Goal: Task Accomplishment & Management: Use online tool/utility

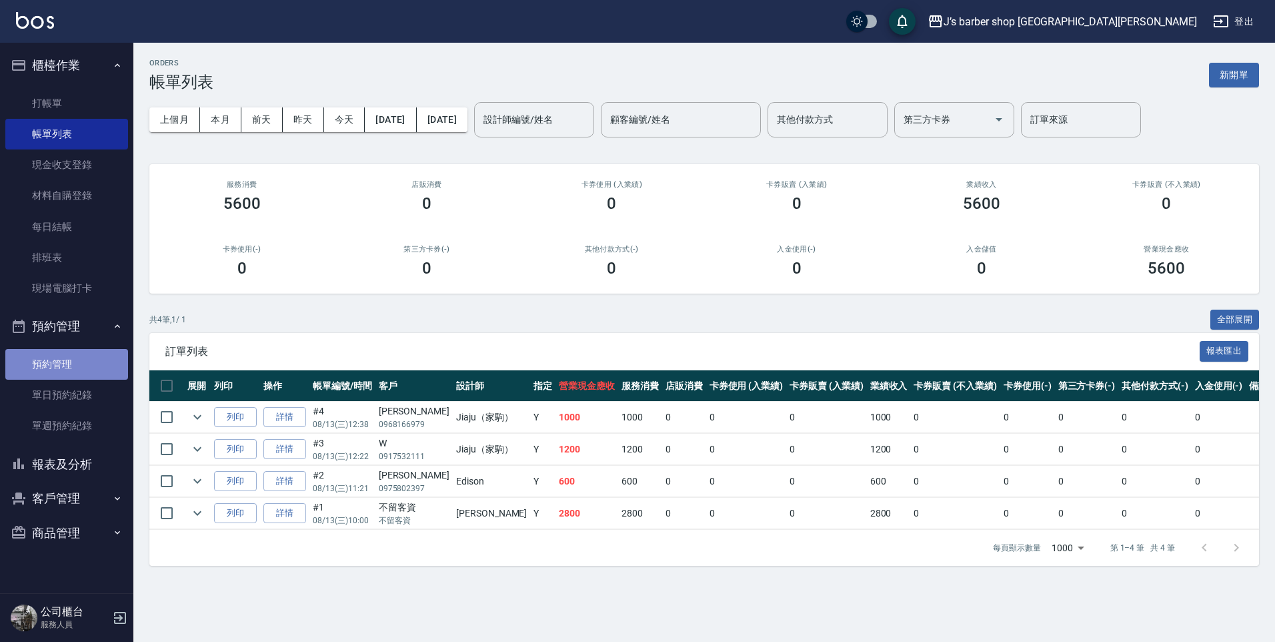
click at [69, 366] on link "預約管理" at bounding box center [66, 364] width 123 height 31
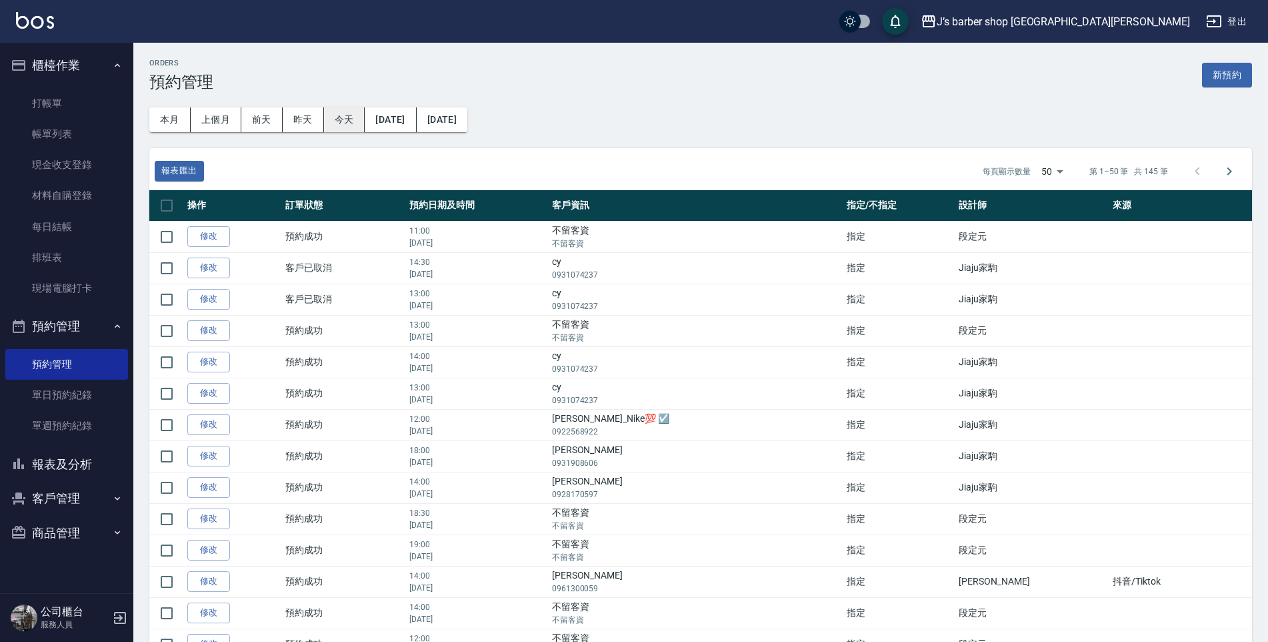
click at [356, 113] on button "今天" at bounding box center [344, 119] width 41 height 25
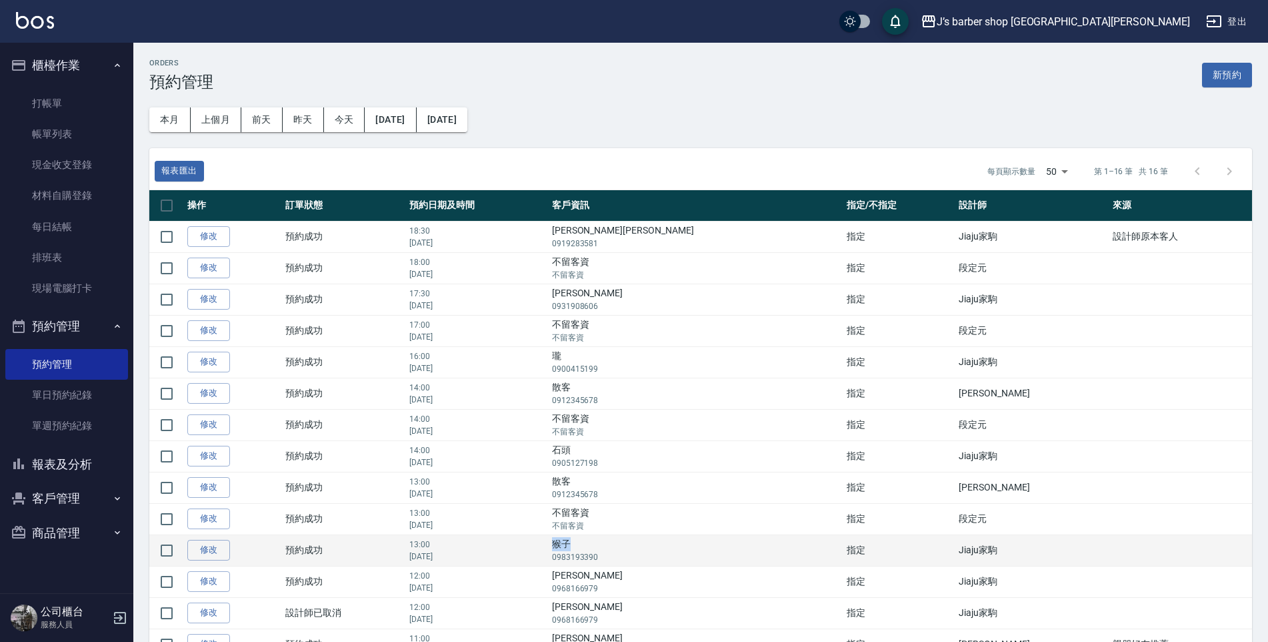
drag, startPoint x: 670, startPoint y: 544, endPoint x: 696, endPoint y: 546, distance: 26.8
click at [696, 546] on td "猴子 0983193390" at bounding box center [696, 549] width 295 height 31
drag, startPoint x: 696, startPoint y: 546, endPoint x: 676, endPoint y: 544, distance: 20.2
copy td "猴子"
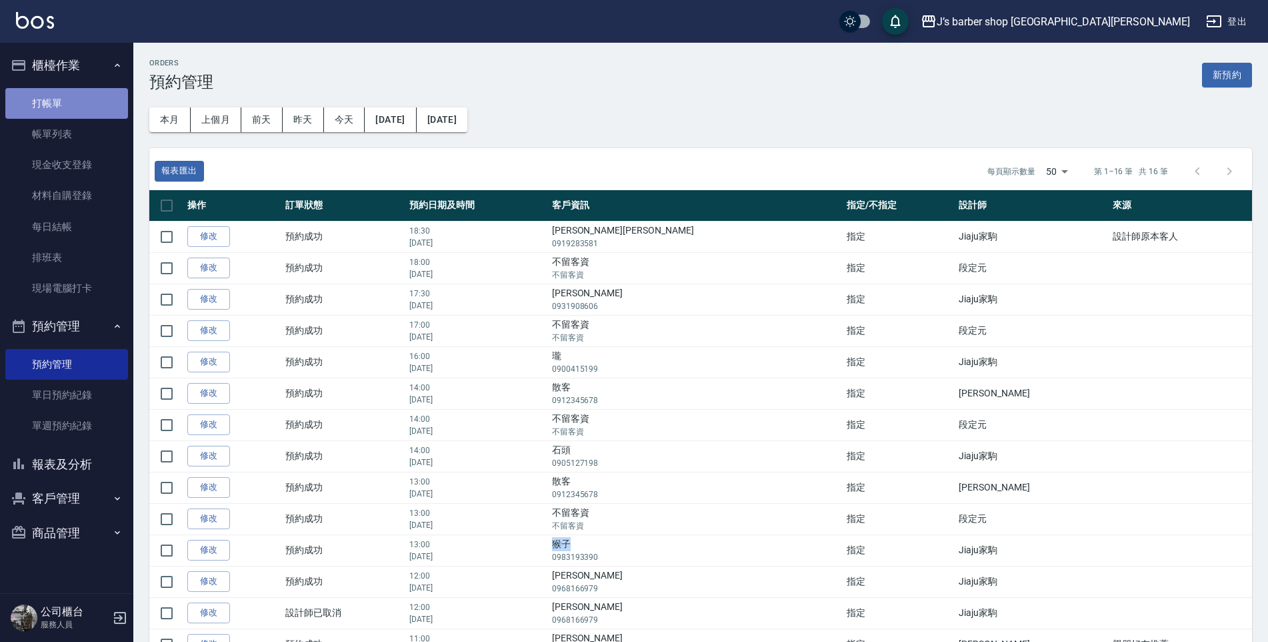
click at [87, 91] on link "打帳單" at bounding box center [66, 103] width 123 height 31
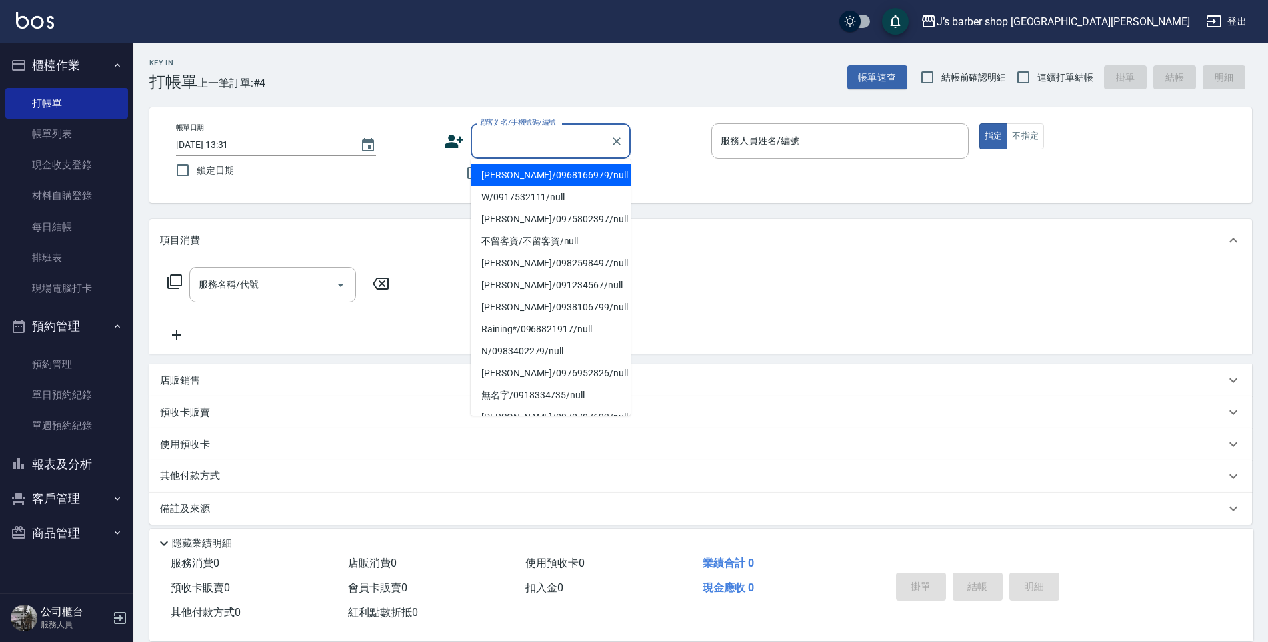
click at [548, 141] on input "顧客姓名/手機號碼/編號" at bounding box center [541, 140] width 128 height 23
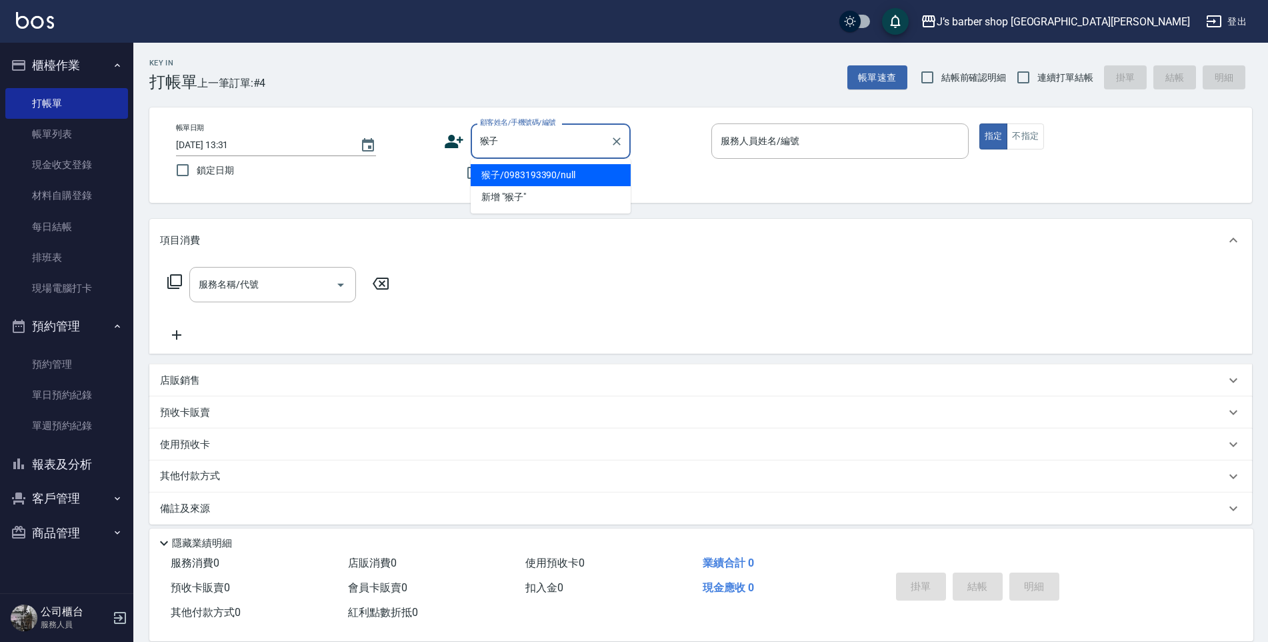
click at [576, 177] on li "猴子/0983193390/null" at bounding box center [551, 175] width 160 height 22
type input "猴子/0983193390/null"
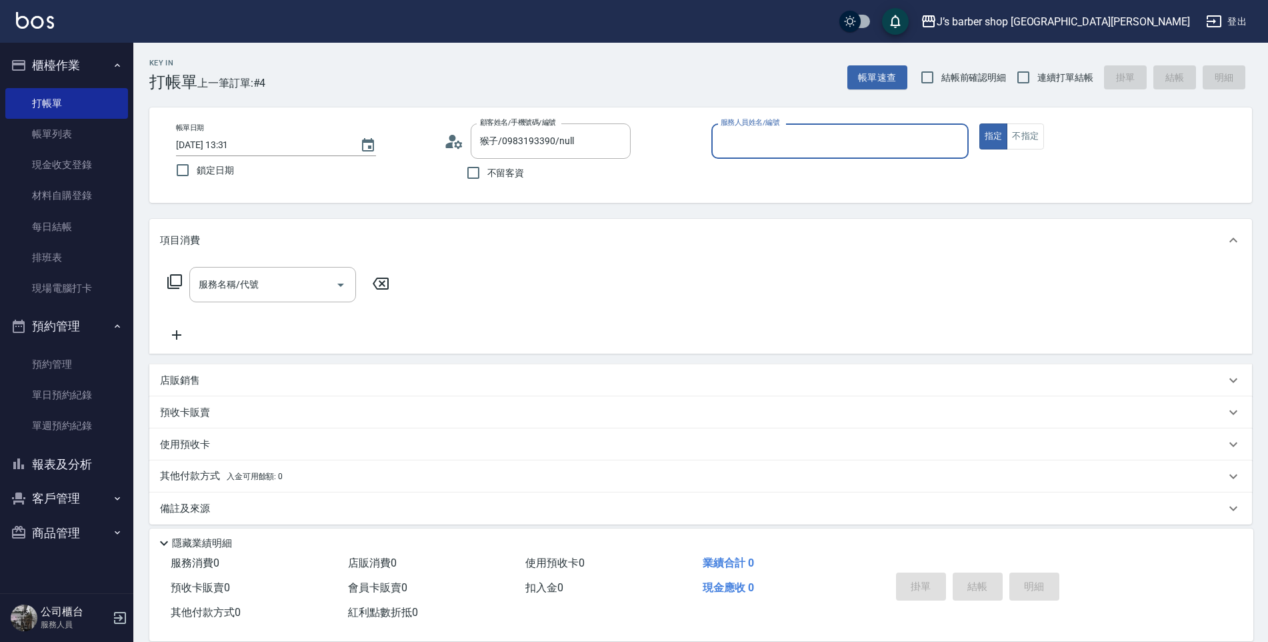
click at [779, 151] on input "服務人員姓名/編號" at bounding box center [840, 140] width 245 height 23
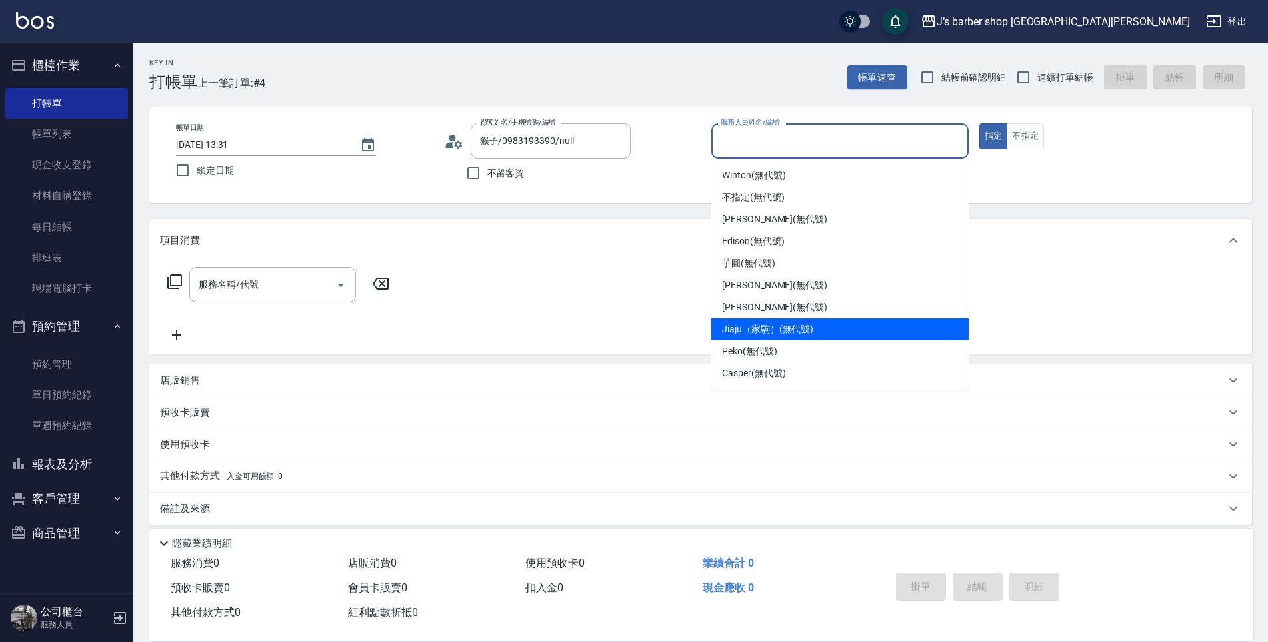
click at [807, 321] on div "Jiaju（家駒） (無代號)" at bounding box center [840, 329] width 257 height 22
type input "Jiaju（家駒）(無代號)"
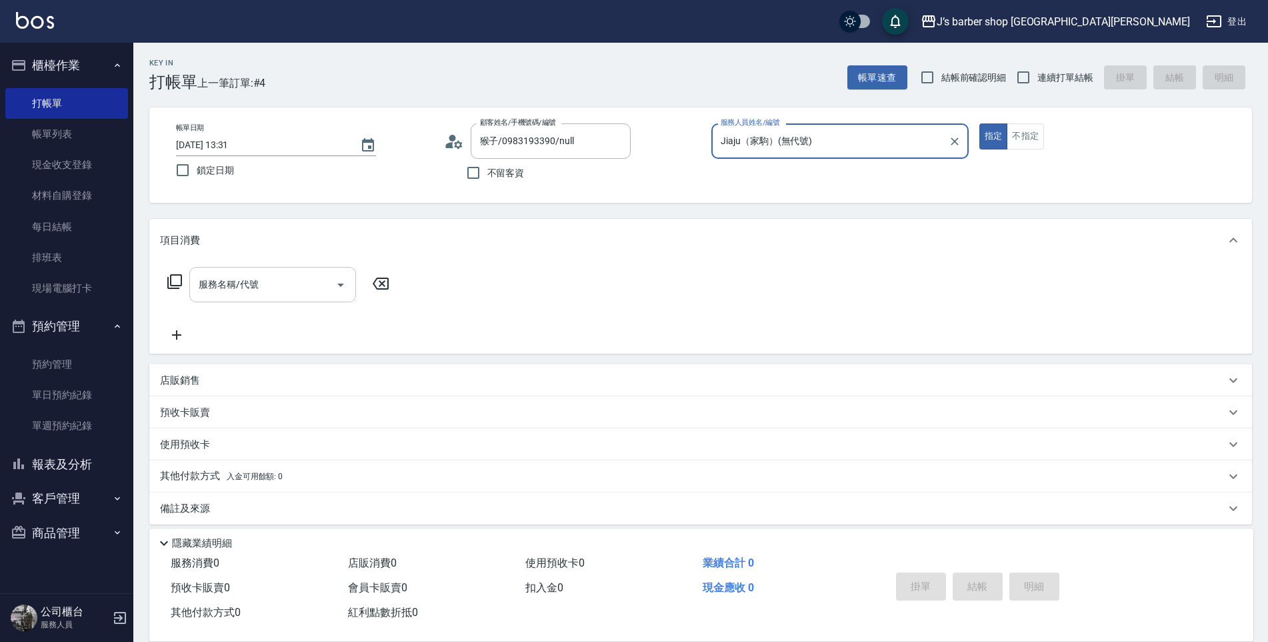
click at [260, 297] on div "服務名稱/代號" at bounding box center [272, 284] width 167 height 35
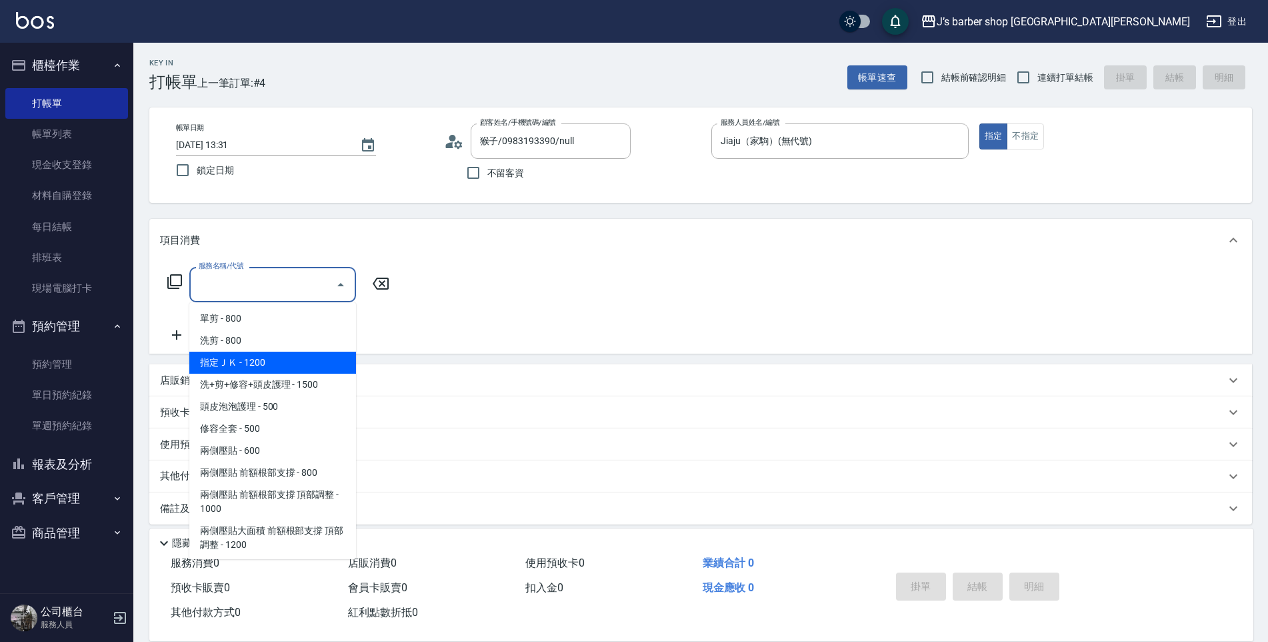
click at [275, 355] on span "指定ＪＫ - 1200" at bounding box center [272, 362] width 167 height 22
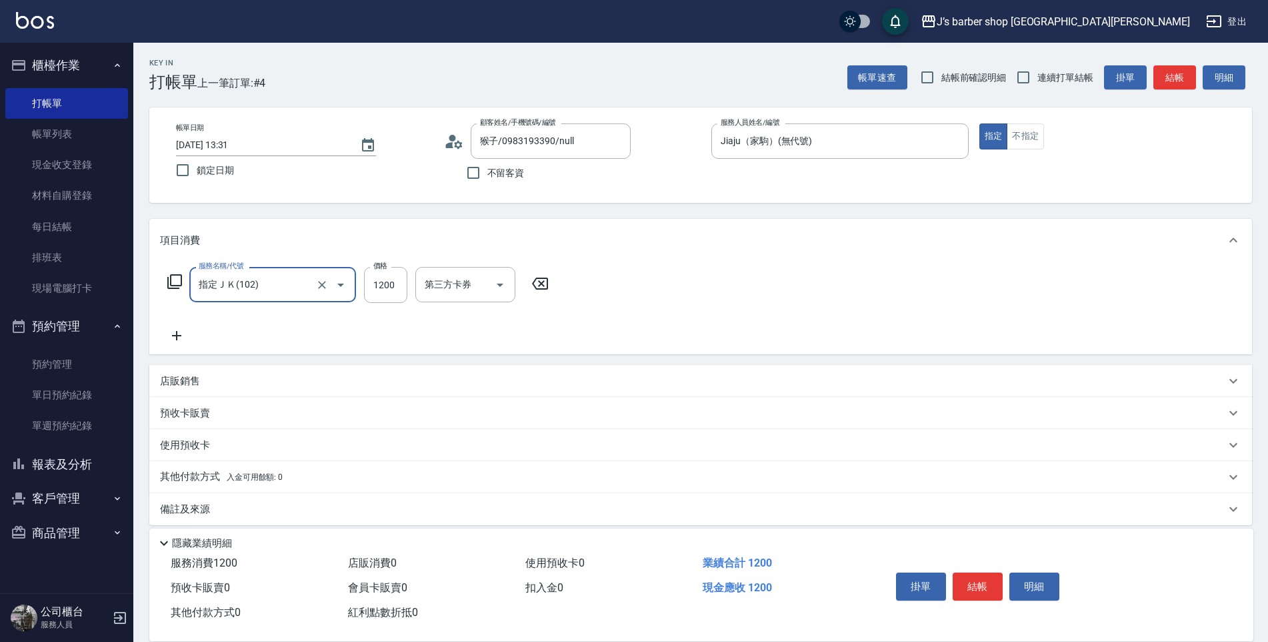
type input "指定ＪＫ(102)"
click at [399, 293] on input "1200" at bounding box center [385, 285] width 43 height 36
type input "1000"
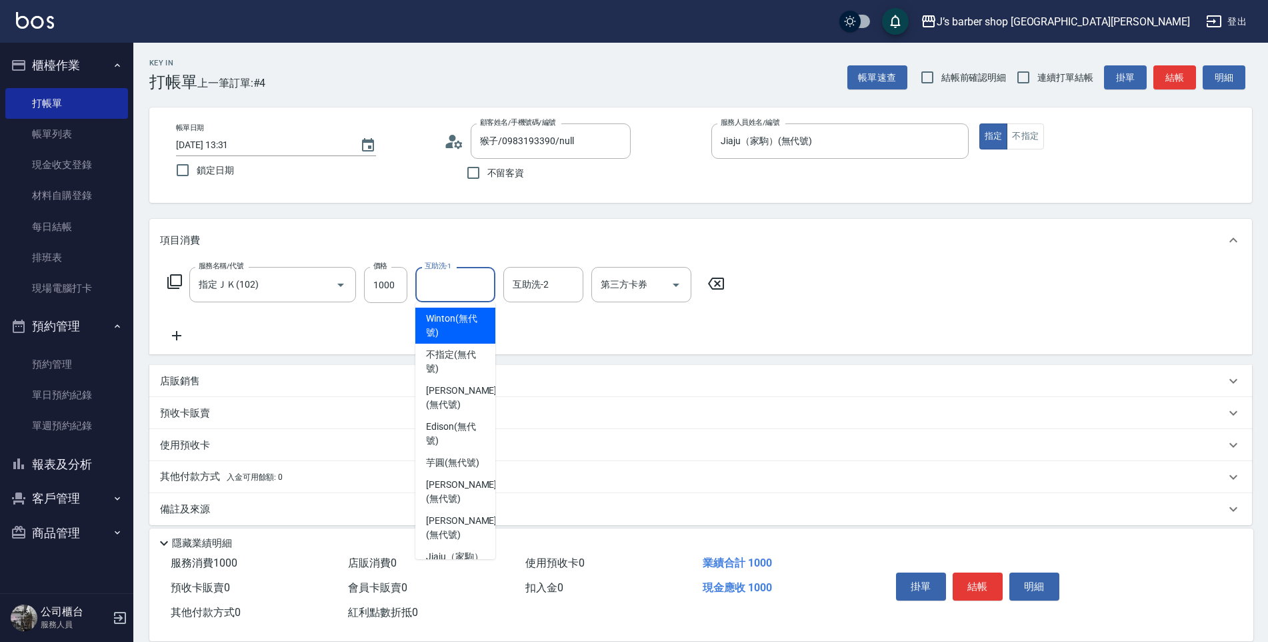
click at [440, 284] on input "互助洗-1" at bounding box center [455, 284] width 68 height 23
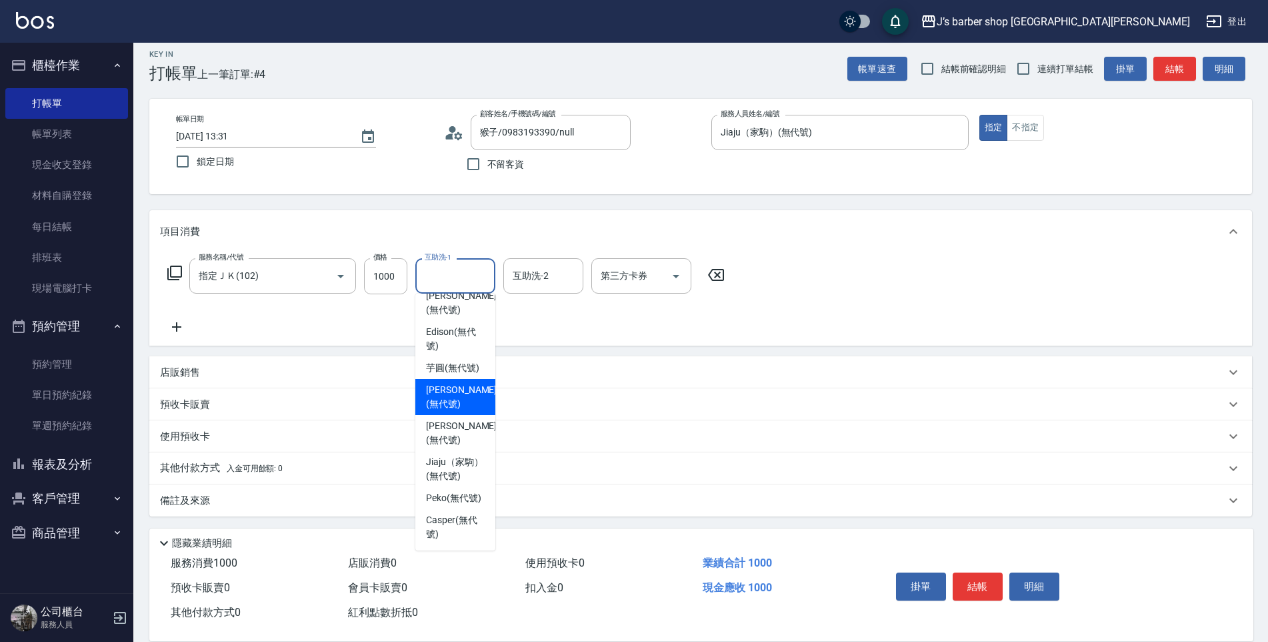
scroll to position [11, 0]
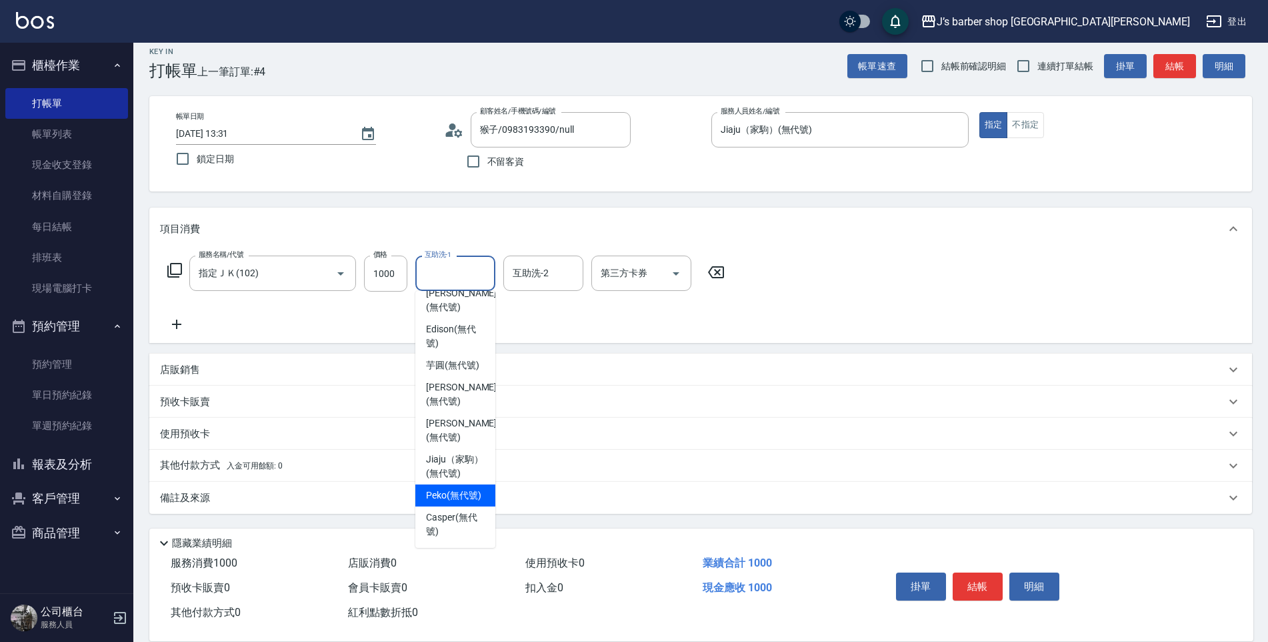
click at [452, 490] on span "Peko (無代號)" at bounding box center [453, 495] width 55 height 14
type input "Peko(無代號)"
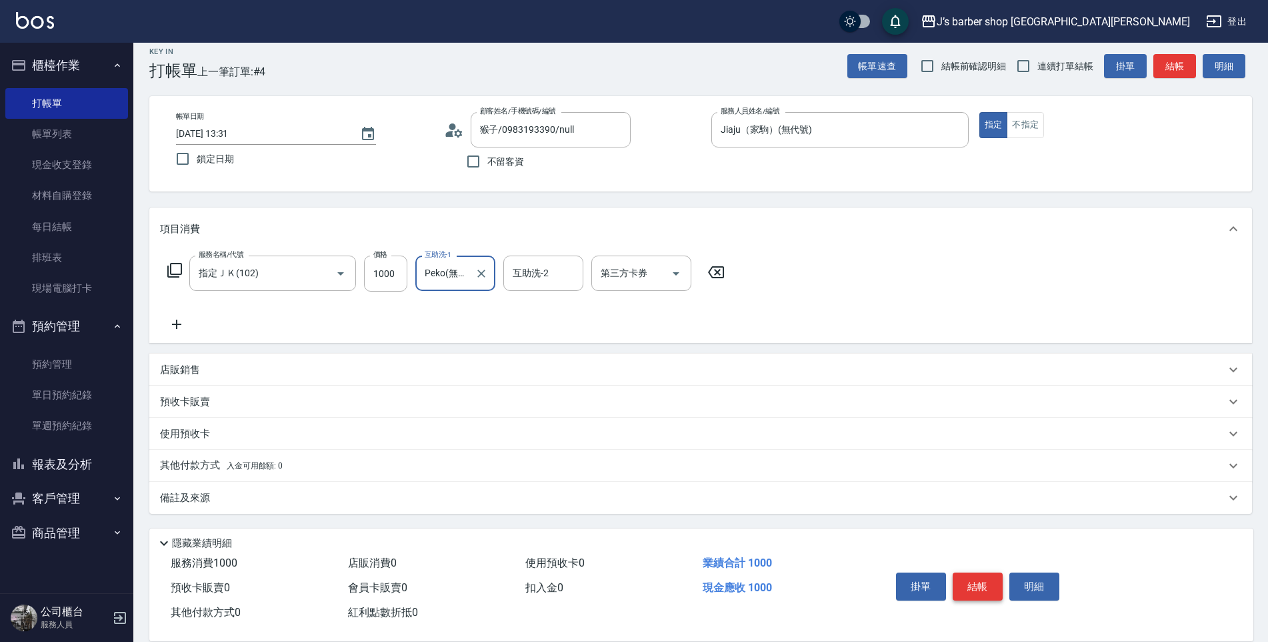
click at [996, 582] on button "結帳" at bounding box center [978, 586] width 50 height 28
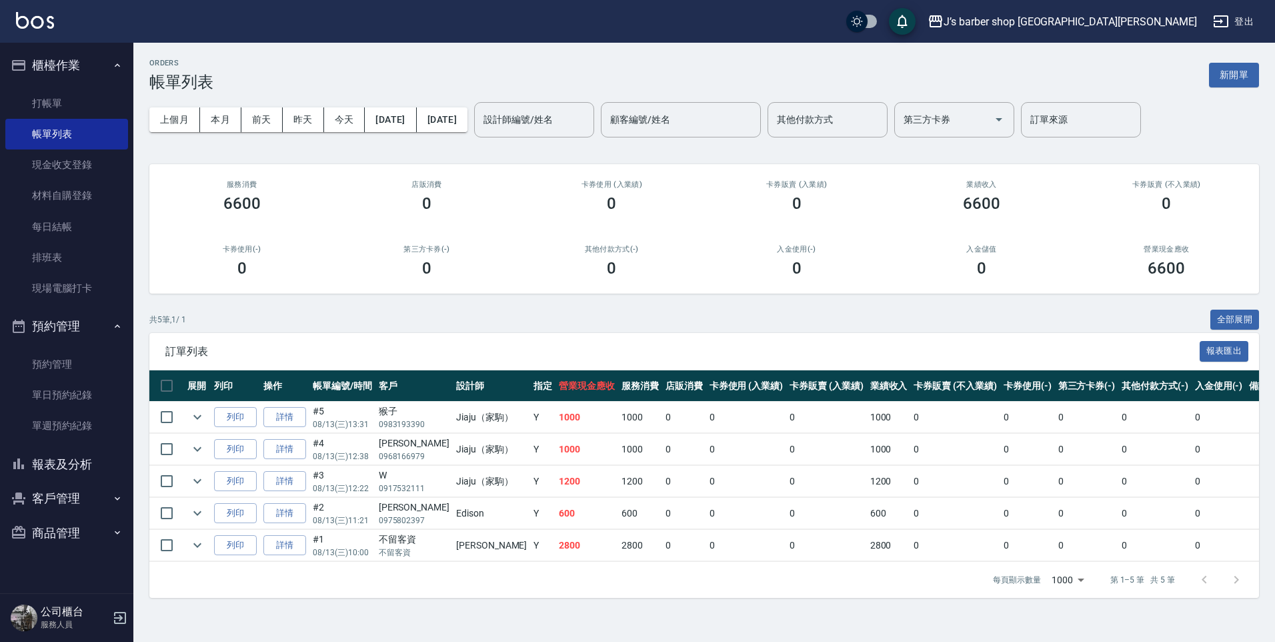
drag, startPoint x: 170, startPoint y: 93, endPoint x: 275, endPoint y: 453, distance: 374.4
click at [275, 453] on link "詳情" at bounding box center [284, 449] width 43 height 21
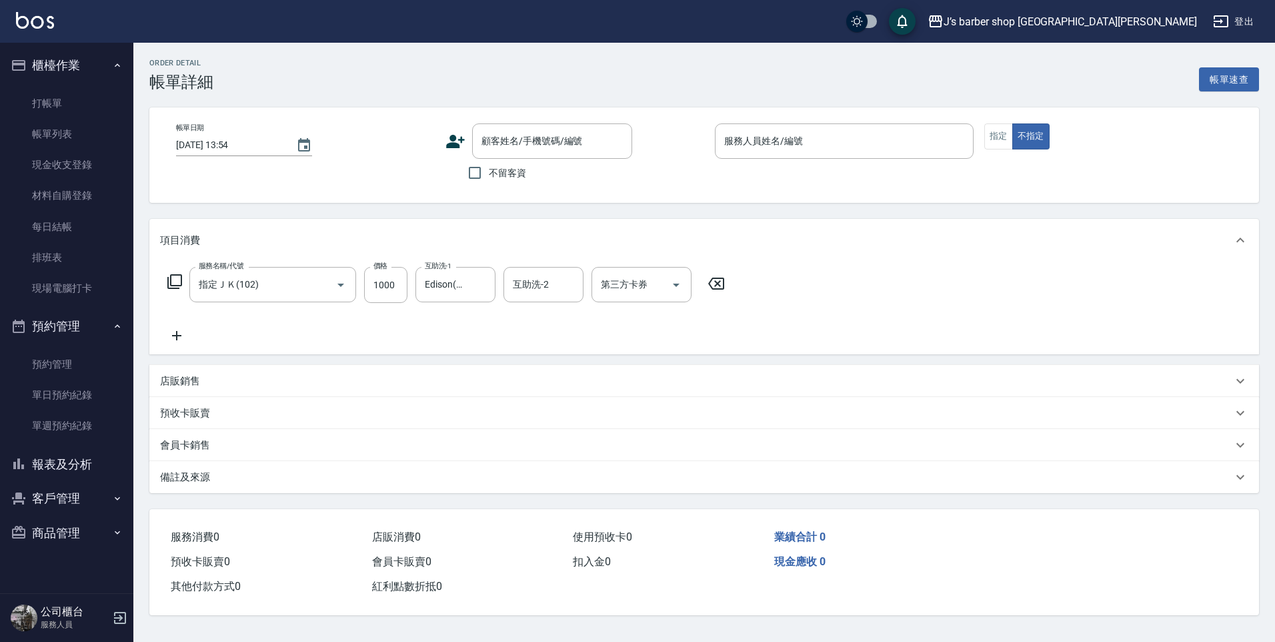
type input "[DATE] 12:38"
type input "Jiaju（家駒）(無代號)"
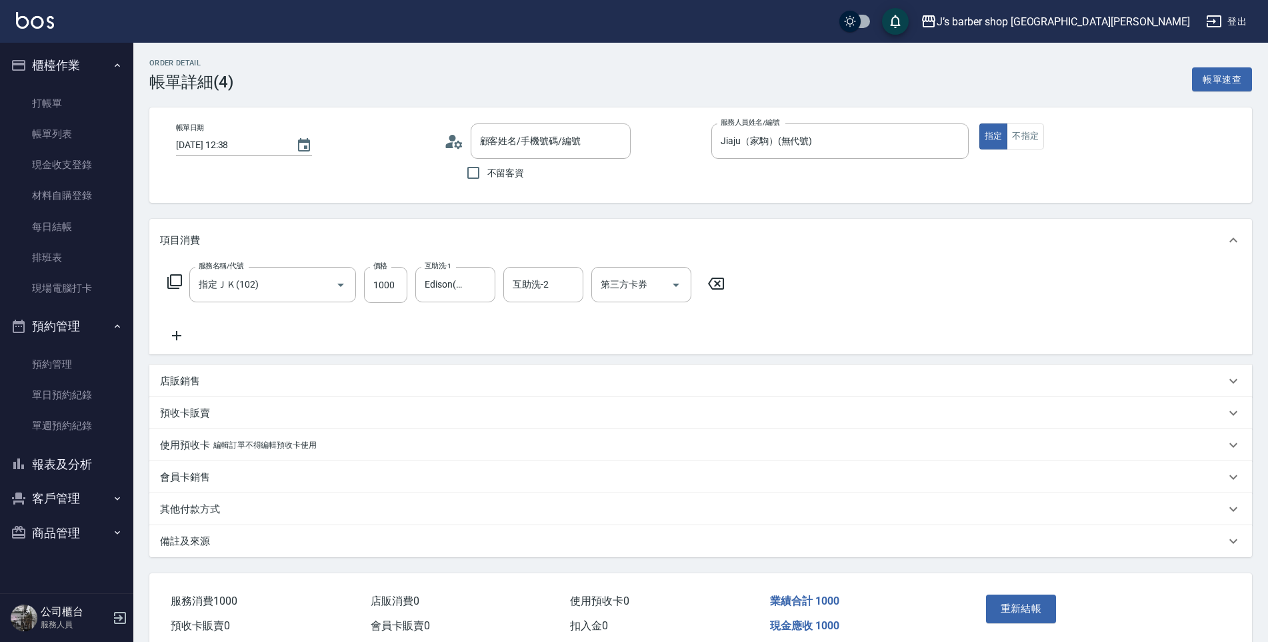
type input "[PERSON_NAME]/0968166979/null"
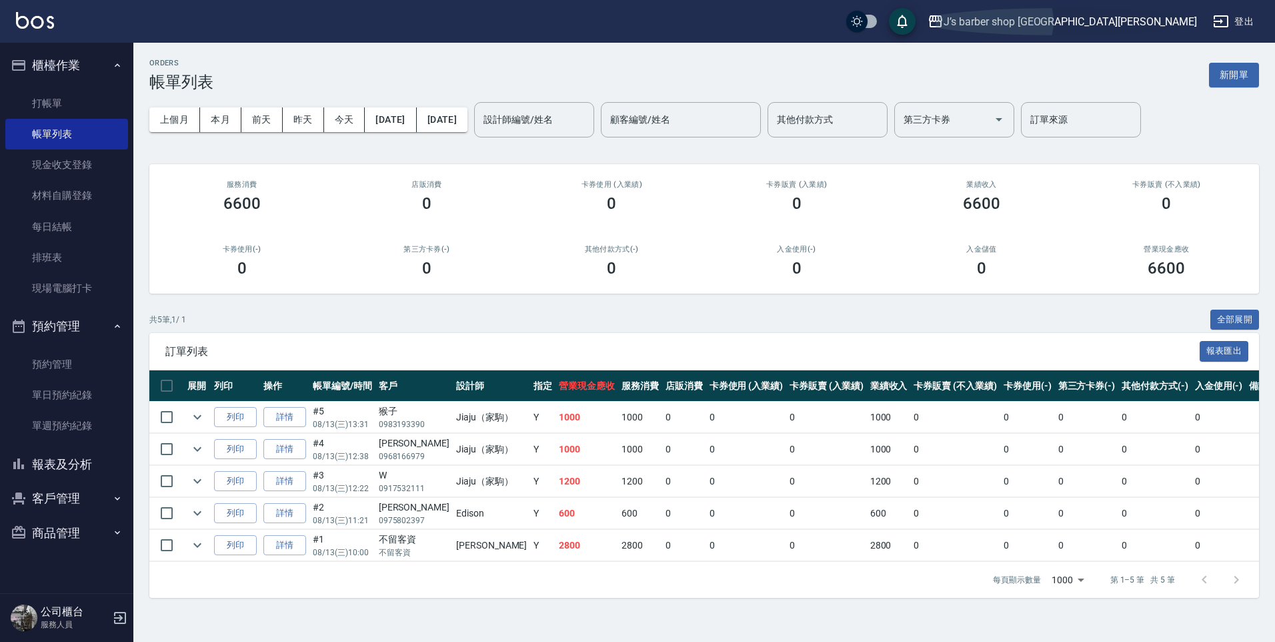
click at [1160, 30] on button "J’s barber shop [GEOGRAPHIC_DATA][PERSON_NAME]" at bounding box center [1062, 21] width 280 height 27
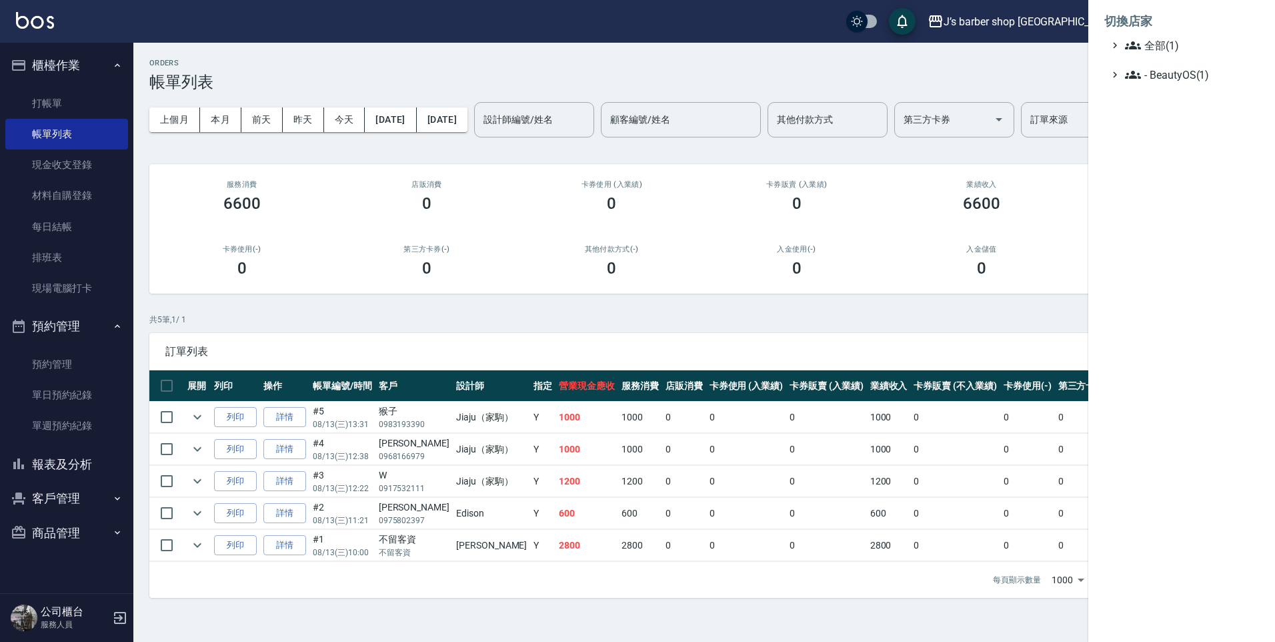
click at [554, 71] on div at bounding box center [637, 321] width 1275 height 642
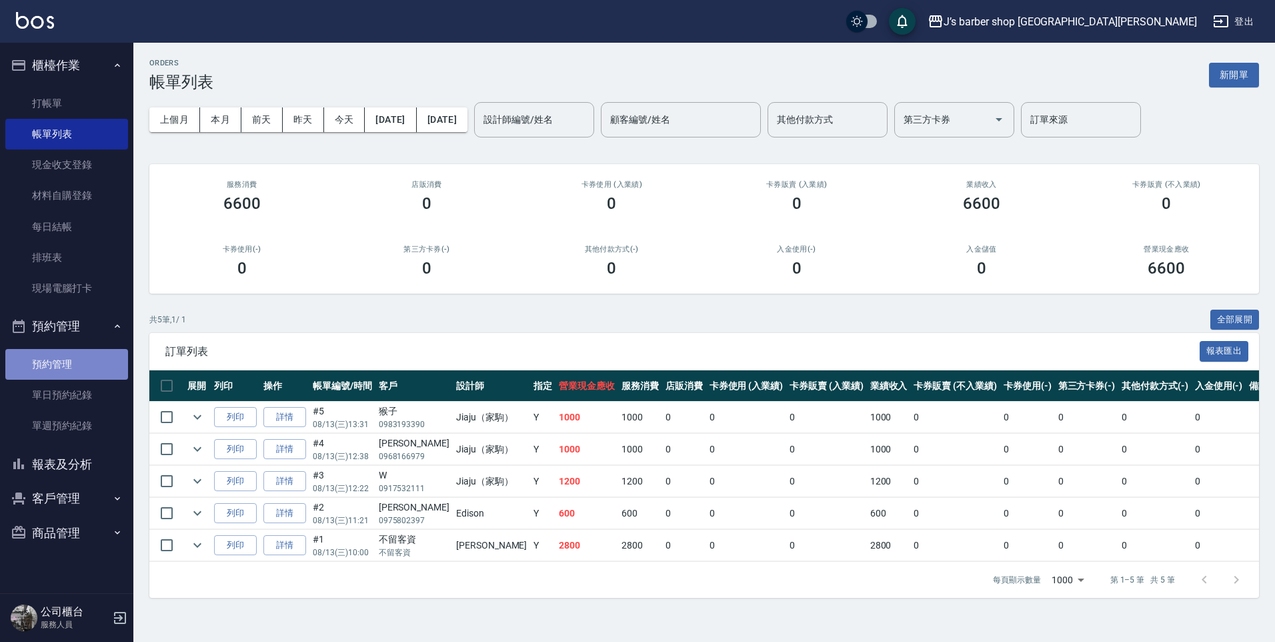
click at [95, 375] on link "預約管理" at bounding box center [66, 364] width 123 height 31
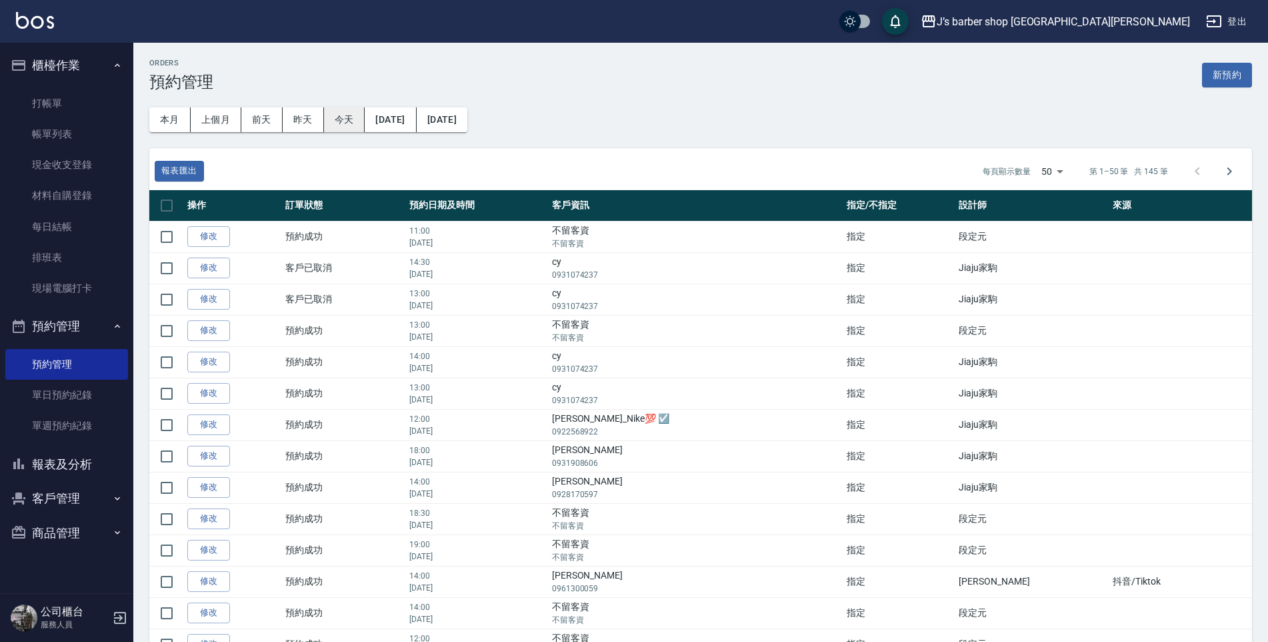
click at [333, 121] on button "今天" at bounding box center [344, 119] width 41 height 25
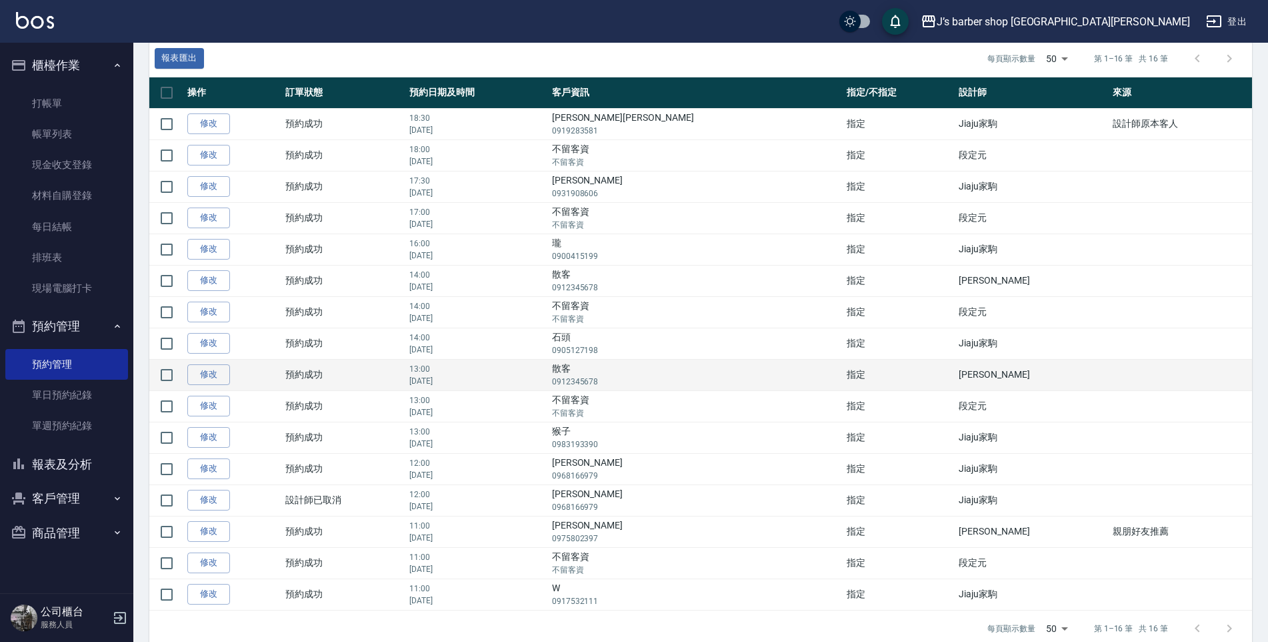
scroll to position [133, 0]
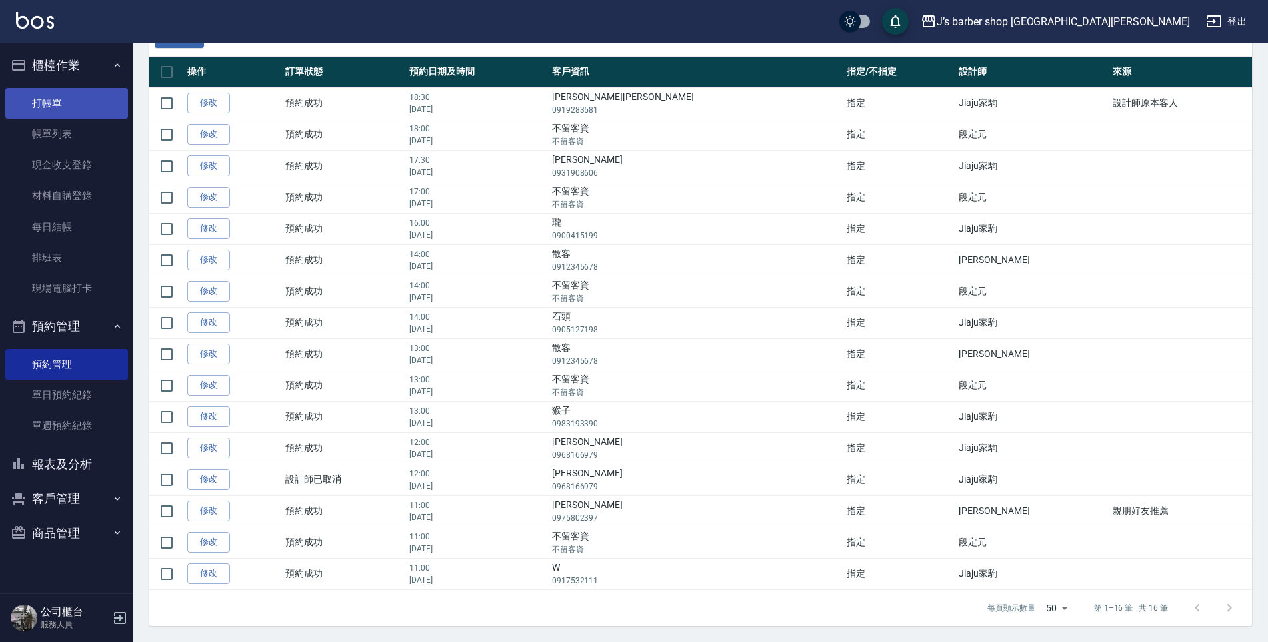
click at [31, 89] on link "打帳單" at bounding box center [66, 103] width 123 height 31
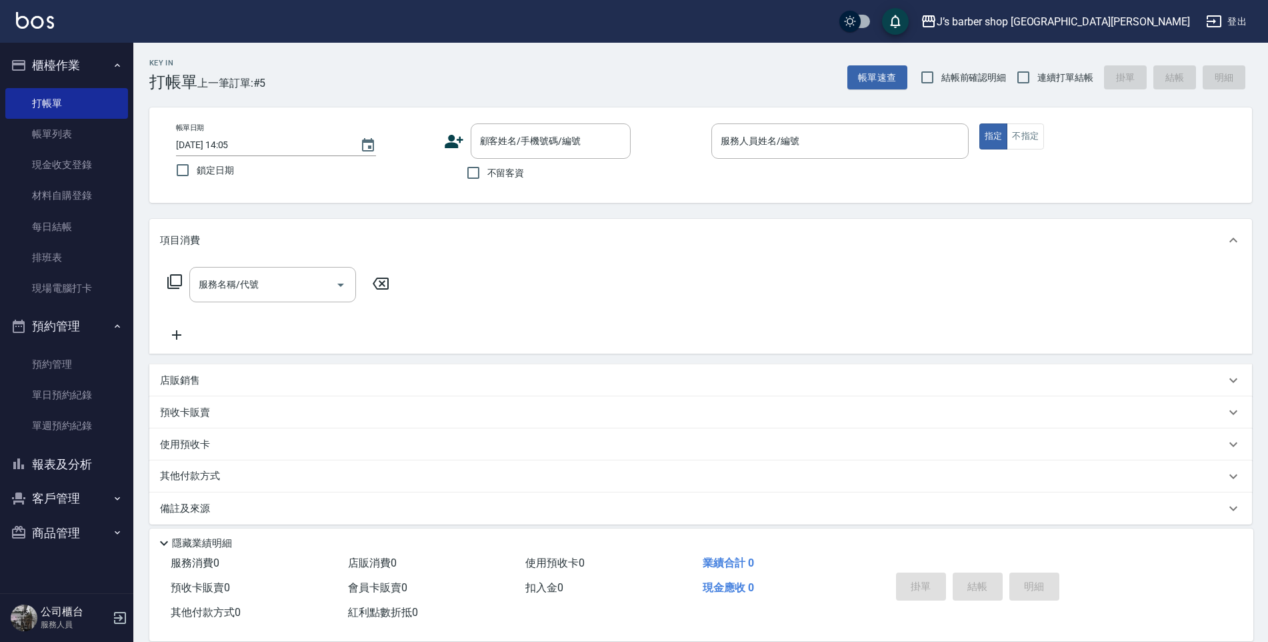
click at [507, 177] on span "不留客資" at bounding box center [506, 173] width 37 height 14
click at [488, 177] on input "不留客資" at bounding box center [473, 173] width 28 height 28
checkbox input "true"
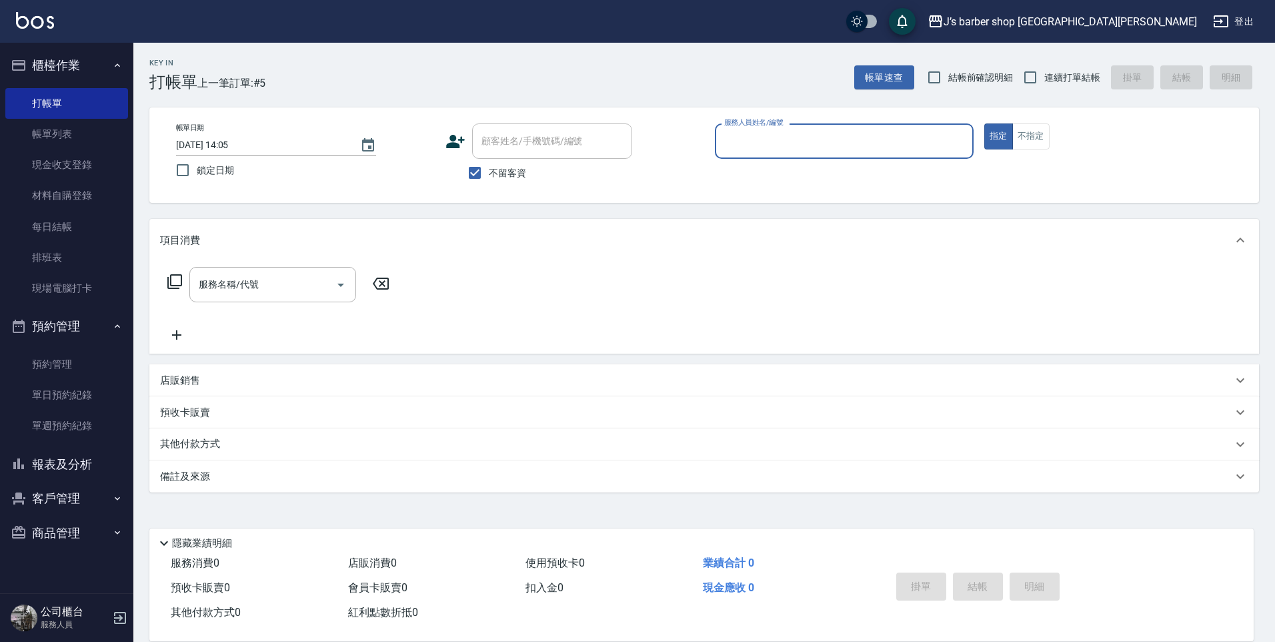
click at [906, 139] on input "服務人員姓名/編號" at bounding box center [844, 140] width 247 height 23
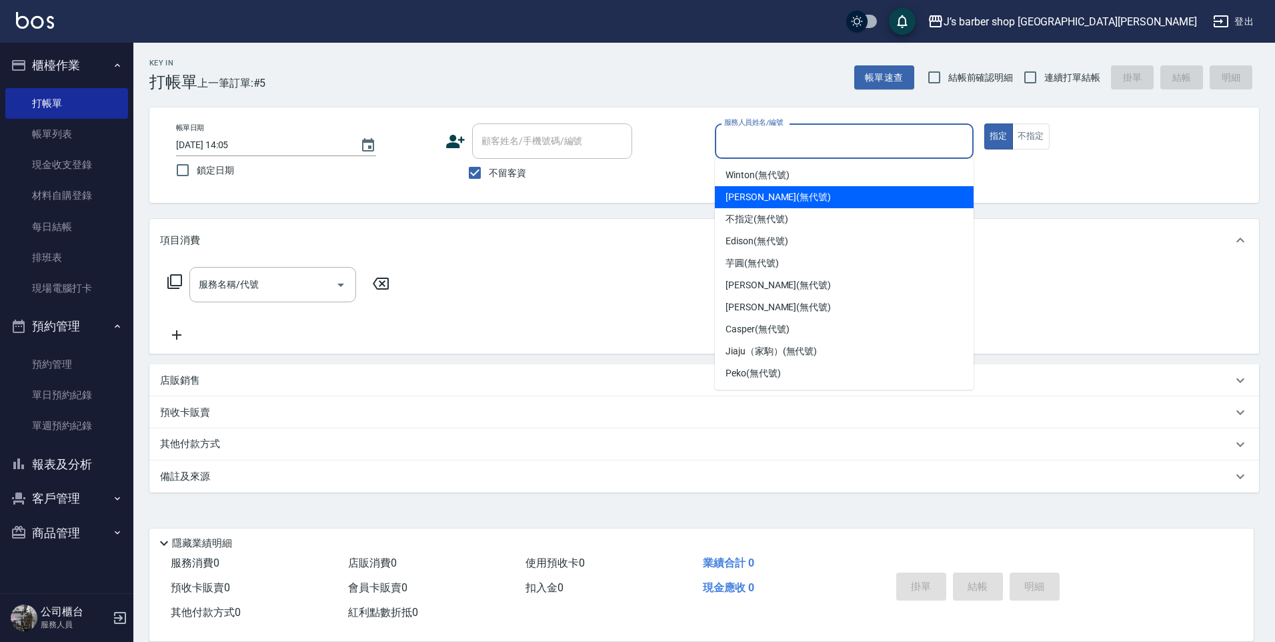
click at [850, 198] on div "[PERSON_NAME] (無代號)" at bounding box center [844, 197] width 259 height 22
type input "[PERSON_NAME](無代號)"
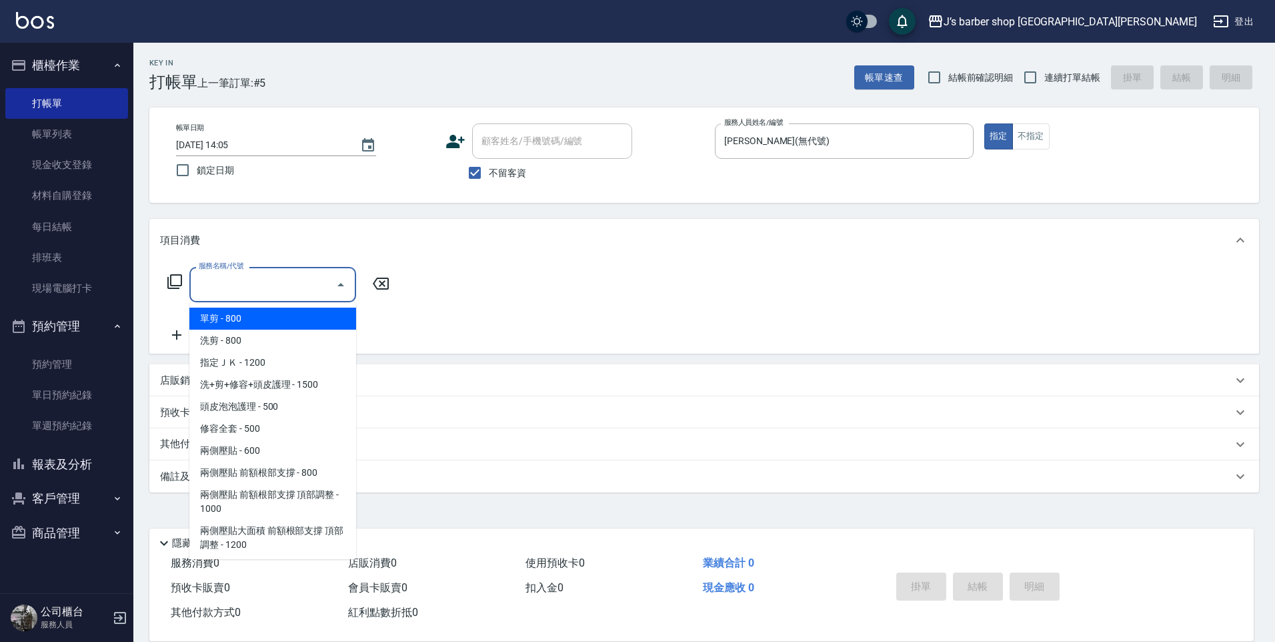
click at [255, 285] on input "服務名稱/代號" at bounding box center [262, 284] width 135 height 23
click at [300, 333] on span "洗剪 - 800" at bounding box center [272, 340] width 167 height 22
type input "洗剪(101)"
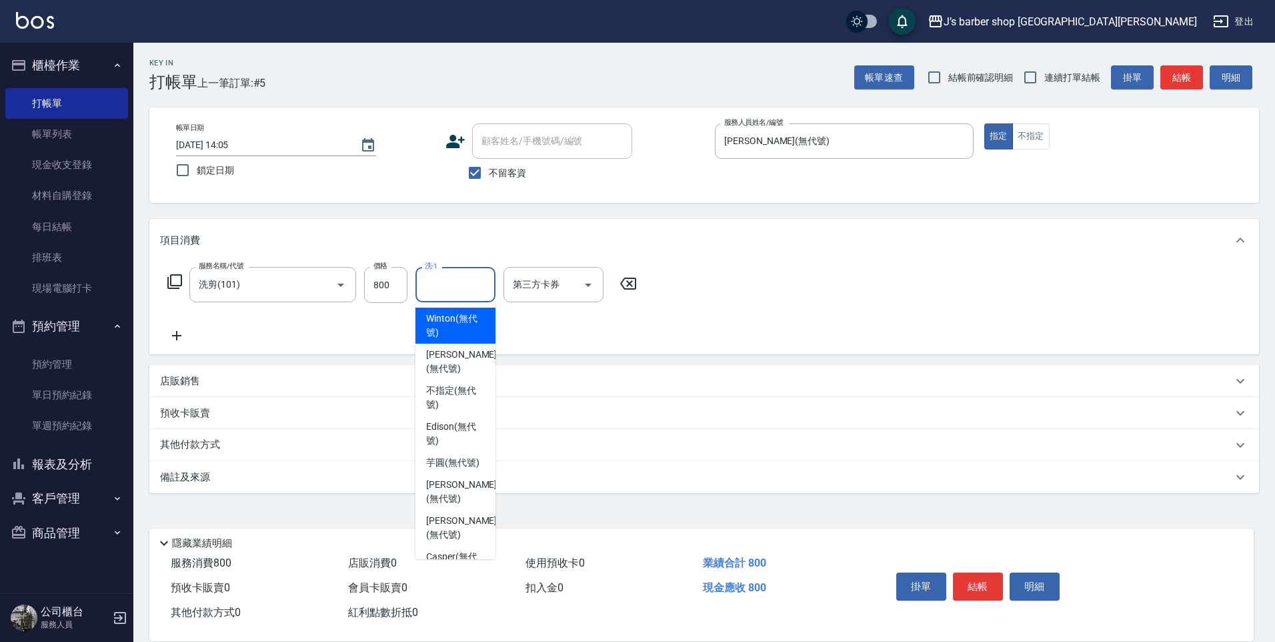
click at [445, 291] on input "洗-1" at bounding box center [455, 284] width 68 height 23
click at [461, 344] on div "[PERSON_NAME] (無代號)" at bounding box center [455, 361] width 80 height 36
type input "[PERSON_NAME](無代號)"
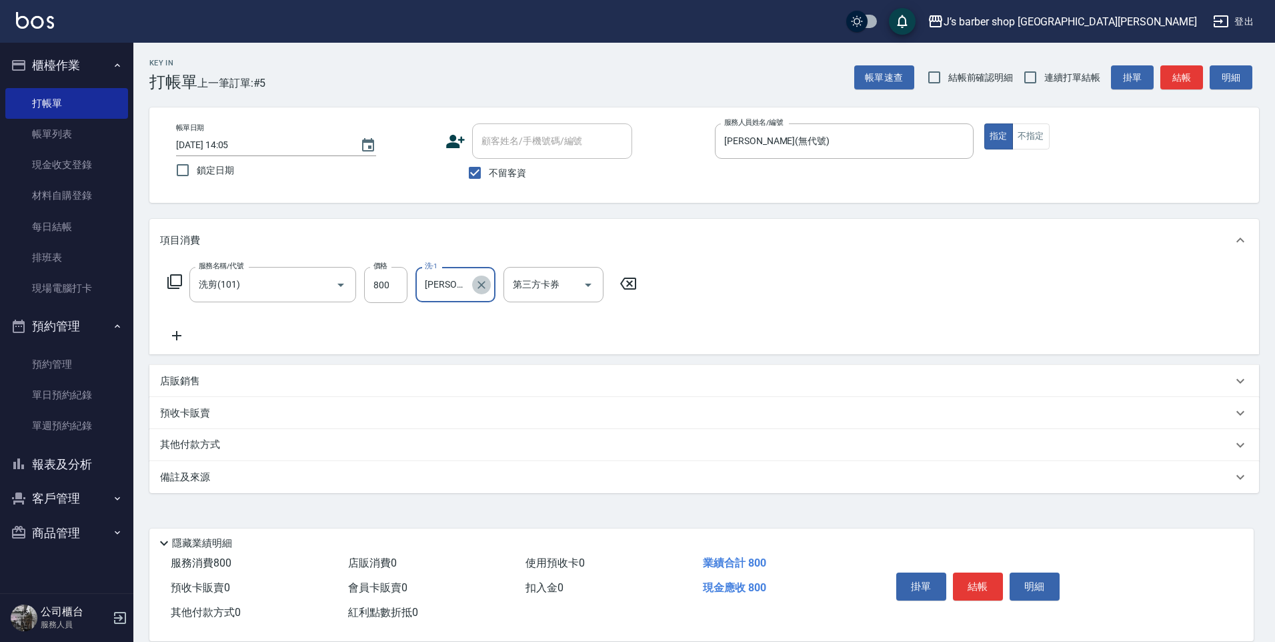
click at [480, 289] on icon "Clear" at bounding box center [481, 284] width 13 height 13
click at [449, 292] on input "洗-1" at bounding box center [455, 284] width 68 height 23
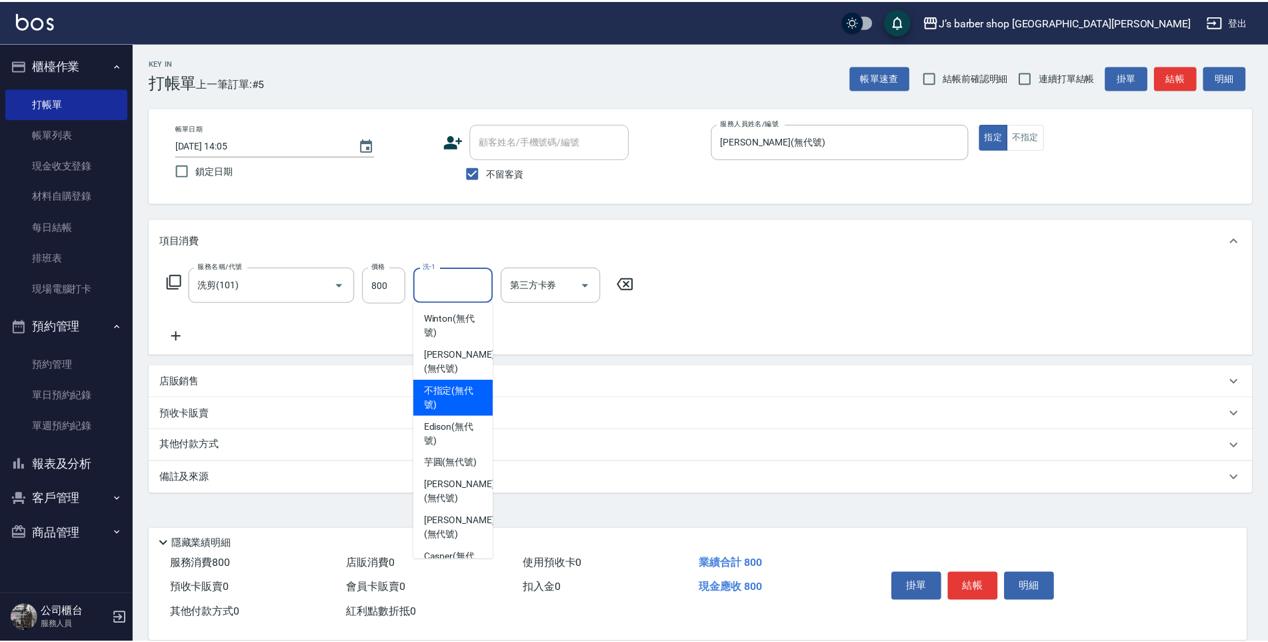
scroll to position [114, 0]
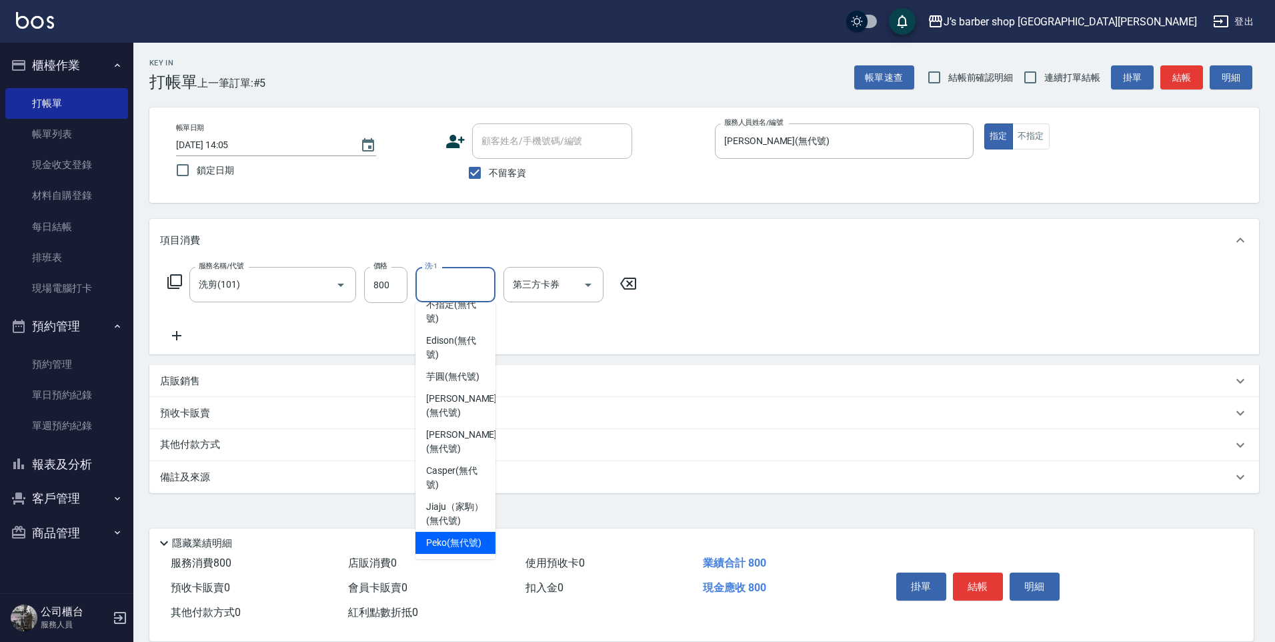
click at [427, 536] on span "Peko (無代號)" at bounding box center [453, 543] width 55 height 14
type input "Peko(無代號)"
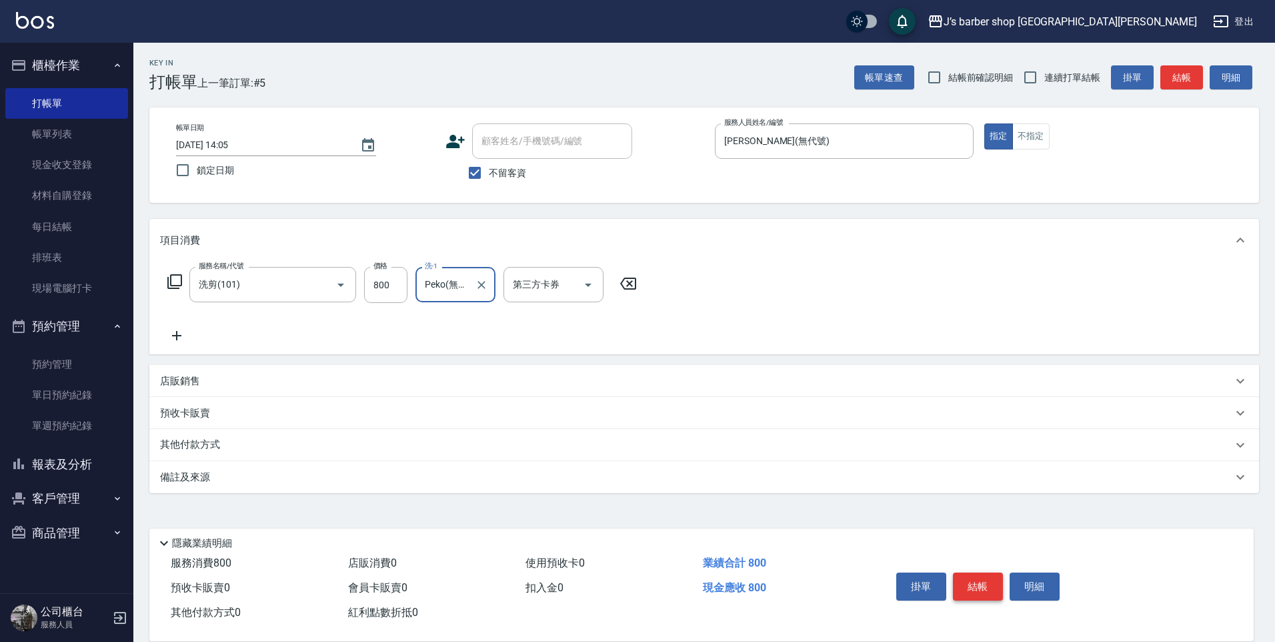
click at [982, 580] on button "結帳" at bounding box center [978, 586] width 50 height 28
